Goal: Task Accomplishment & Management: Use online tool/utility

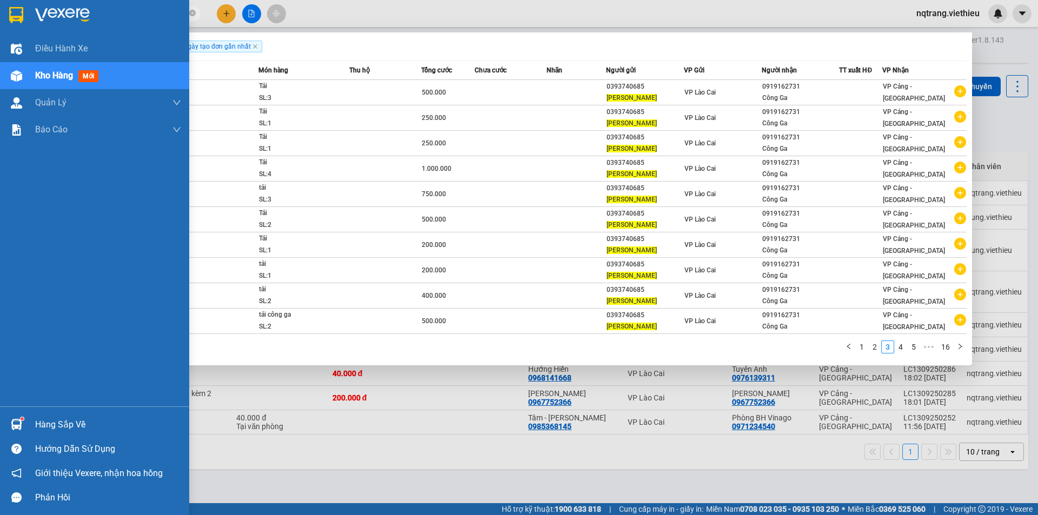
click at [0, 14] on section "Kết quả [PERSON_NAME] ( 153 ) Bộ lọc Ngày tạo [PERSON_NAME] nhất Mã ĐH Trạng th…" at bounding box center [519, 257] width 1038 height 515
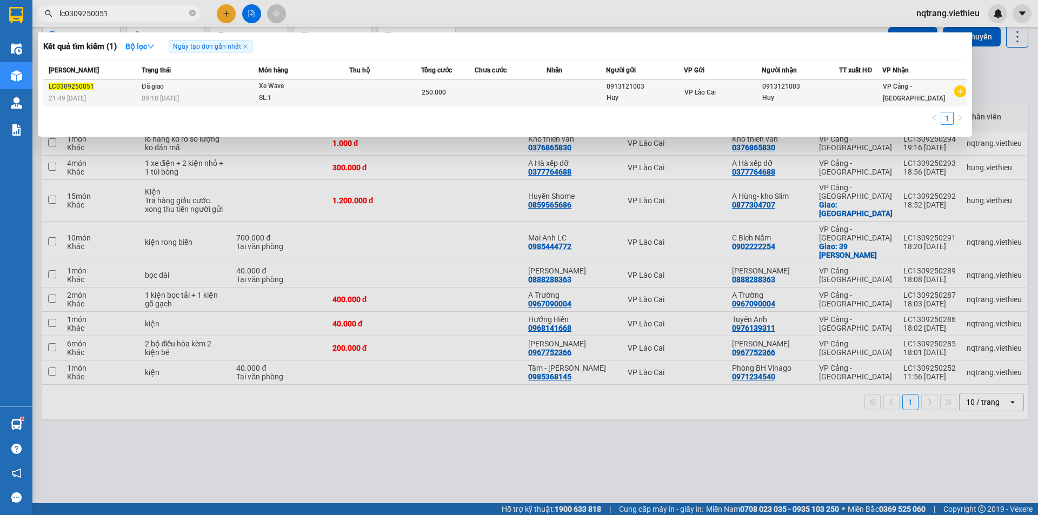
type input "lc0309250051"
click at [658, 90] on div "0913121003" at bounding box center [645, 86] width 77 height 11
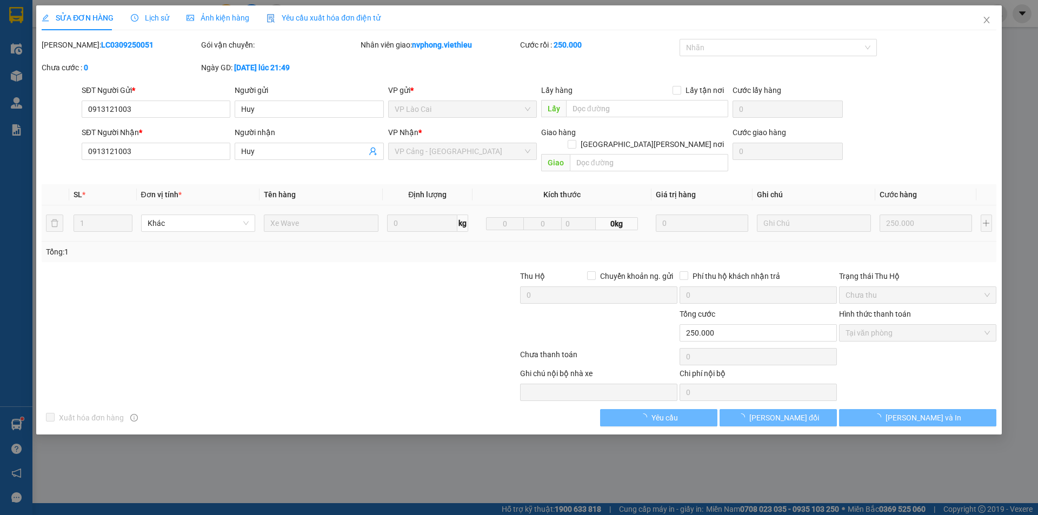
type input "0913121003"
type input "Huy"
type input "0913121003"
type input "Huy"
type input "250.000"
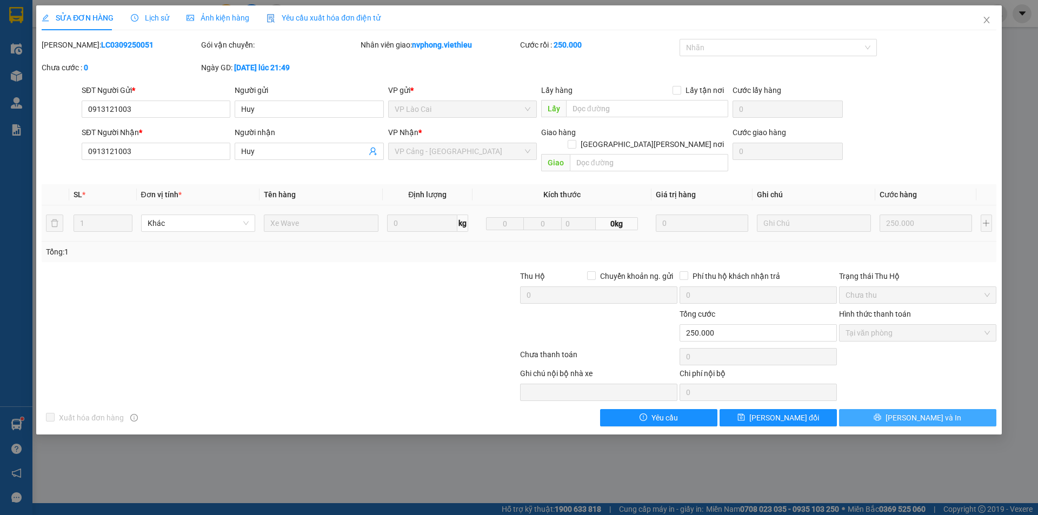
click at [931, 412] on span "[PERSON_NAME] và In" at bounding box center [924, 418] width 76 height 12
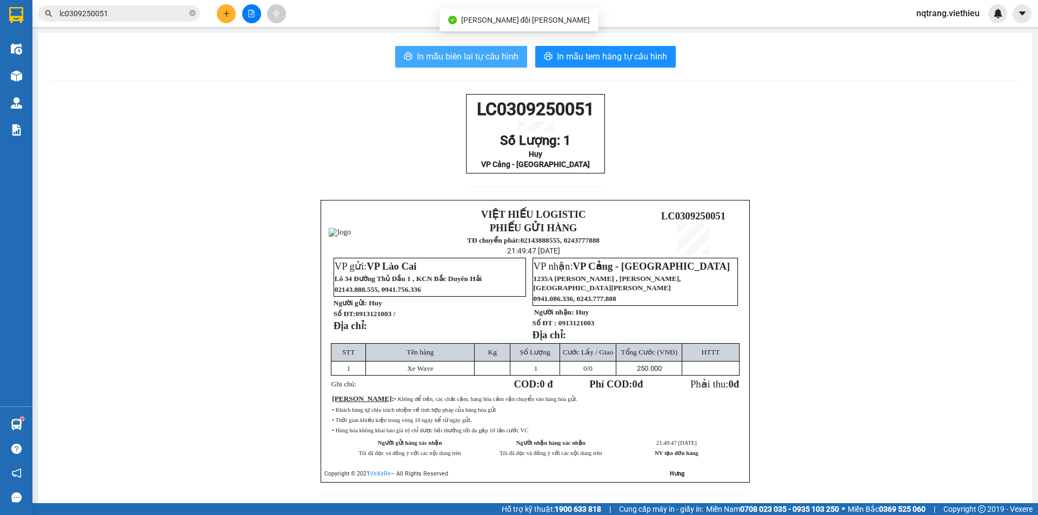
click at [486, 56] on span "In mẫu biên lai tự cấu hình" at bounding box center [468, 57] width 102 height 14
